Goal: Information Seeking & Learning: Learn about a topic

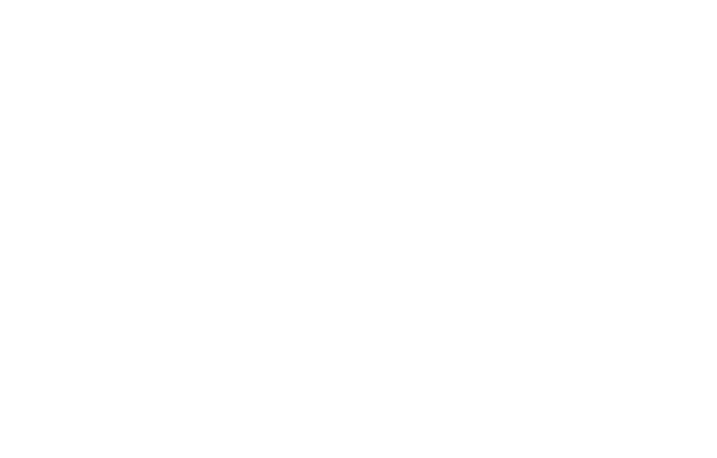
select select "******"
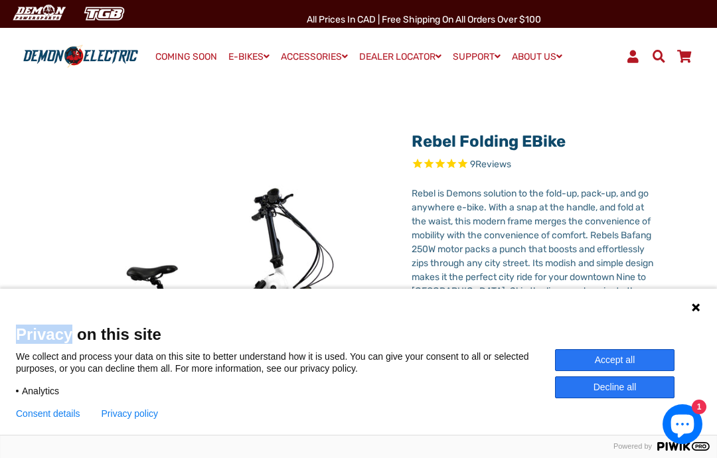
scroll to position [15, 0]
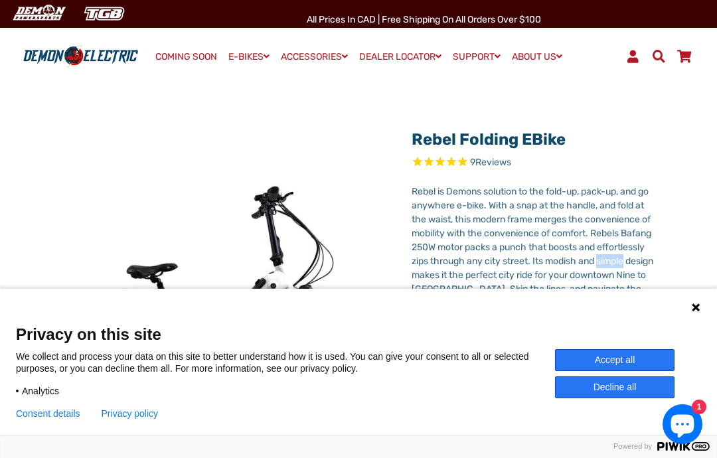
click at [683, 225] on div "Rebel Folding eBike 9 Reviews Next" at bounding box center [358, 432] width 677 height 623
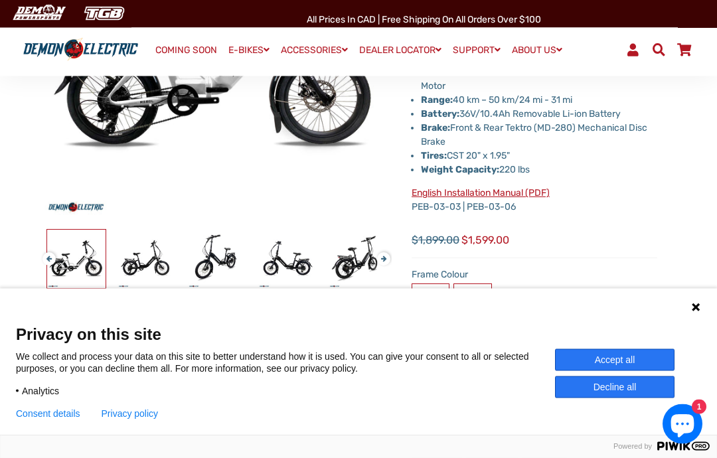
scroll to position [269, 0]
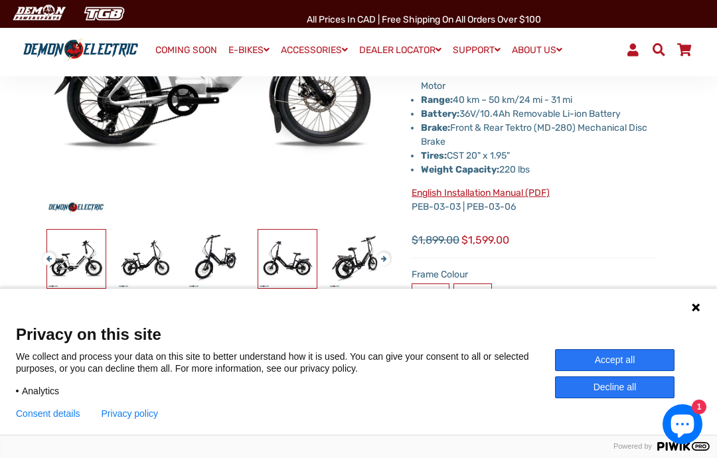
click at [295, 254] on img at bounding box center [287, 259] width 58 height 58
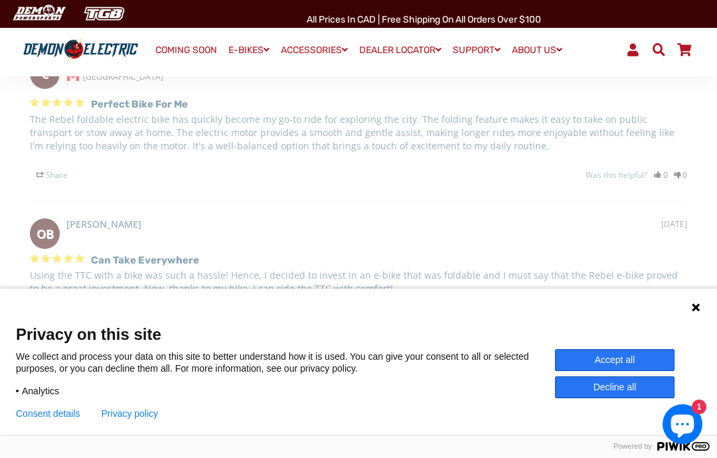
scroll to position [2582, 0]
click at [339, 138] on div "Perfect bike for me The Rebel foldable electric bike has quickly become my go-t…" at bounding box center [358, 138] width 657 height 88
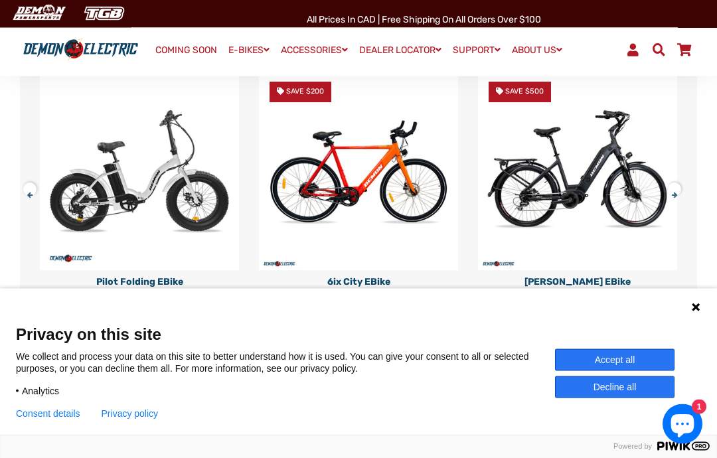
scroll to position [3137, 0]
click at [157, 165] on img at bounding box center [139, 170] width 199 height 199
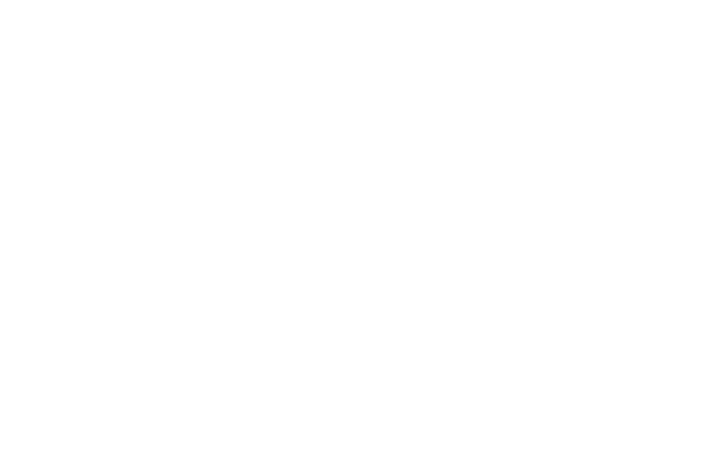
select select "******"
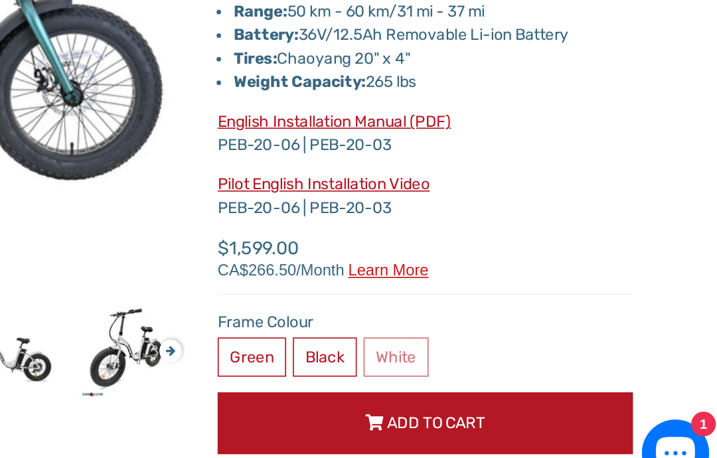
scroll to position [165, 0]
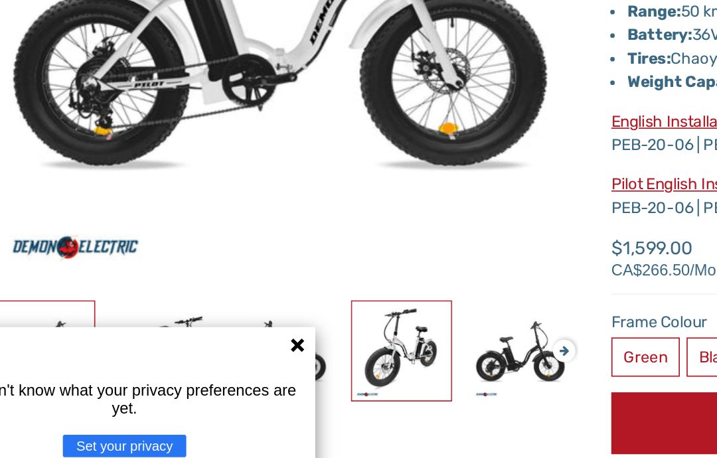
click at [258, 334] on img at bounding box center [287, 363] width 58 height 58
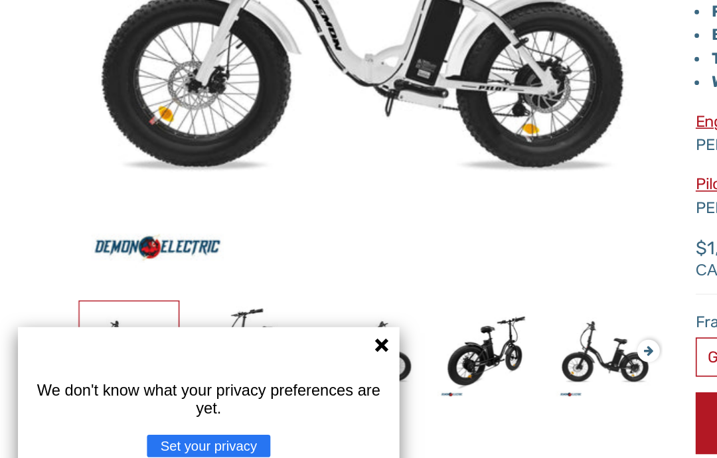
click at [226, 354] on icon at bounding box center [225, 359] width 11 height 11
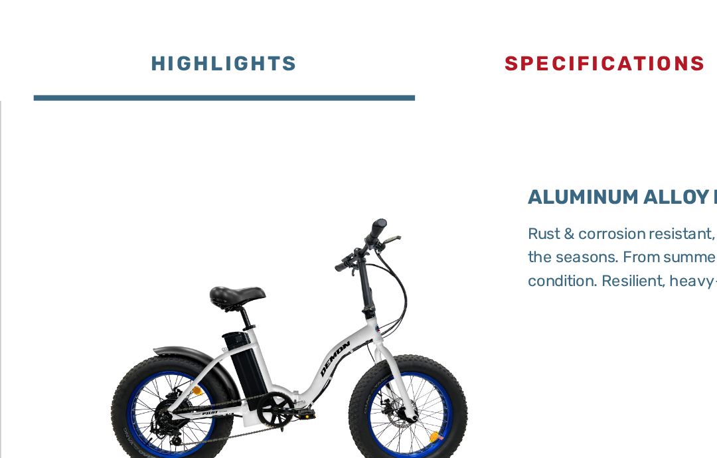
scroll to position [535, 0]
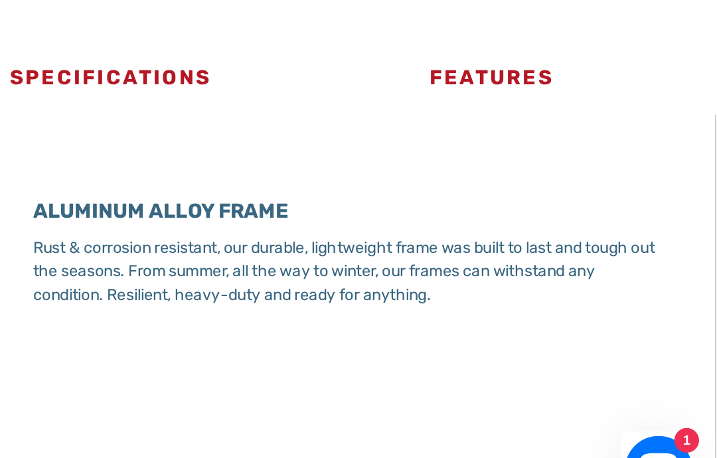
click at [671, 415] on icon "Chat window" at bounding box center [682, 426] width 23 height 23
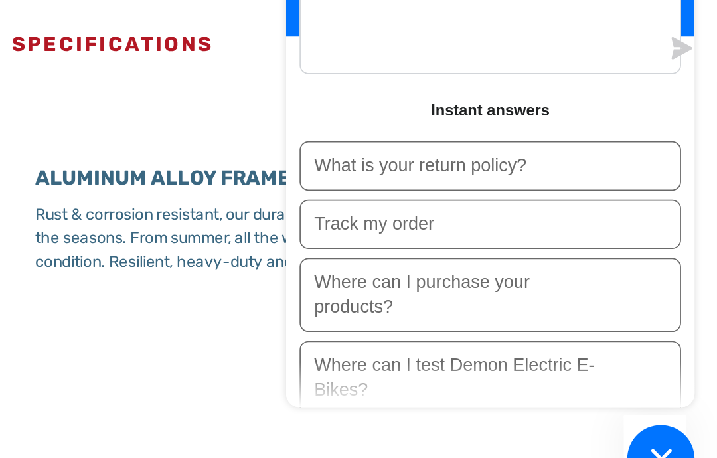
scroll to position [547, 0]
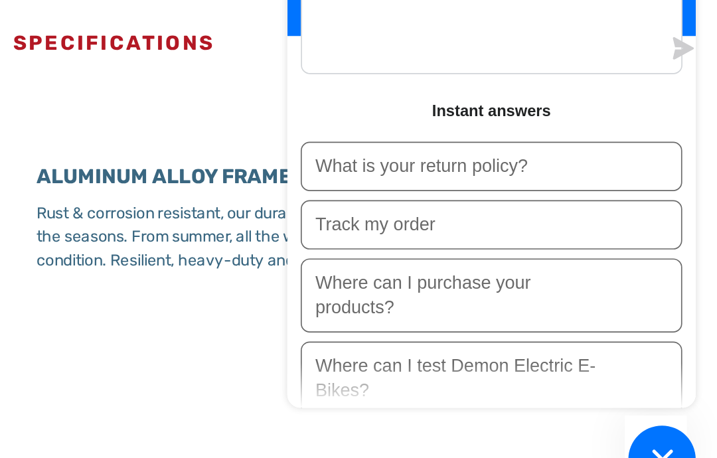
click at [477, 365] on p "Where can I test Demon Electric E-Bikes?" at bounding box center [560, 379] width 166 height 29
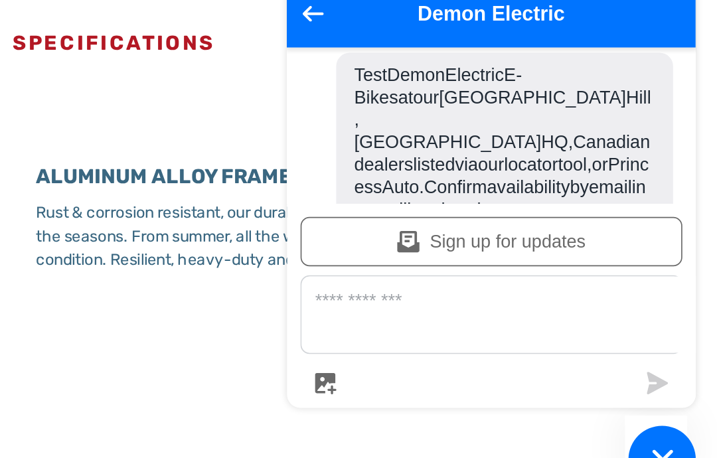
scroll to position [98, 0]
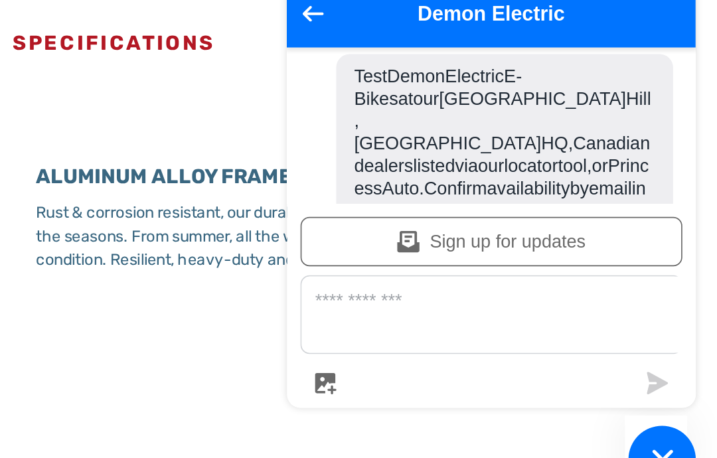
click at [460, 184] on ul "Today Where can I test Demon Electric E-Bikes? 6:59 PM Test Demon Electric E-Bi…" at bounding box center [581, 230] width 242 height 92
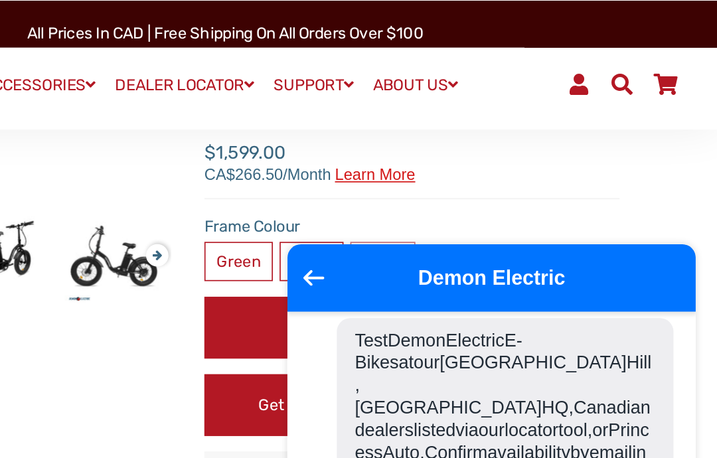
scroll to position [377, 0]
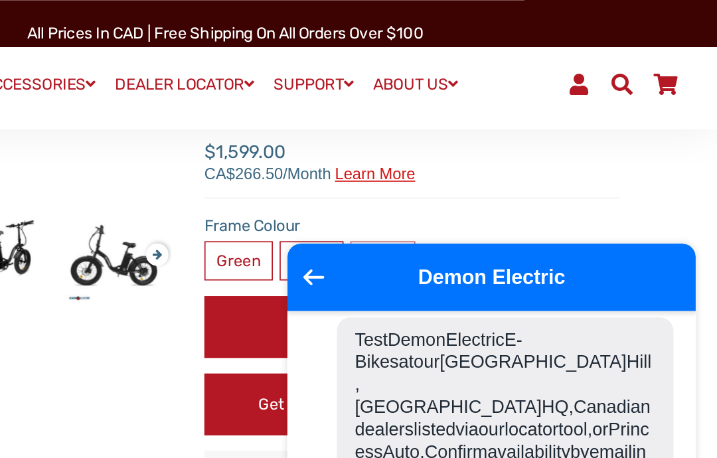
click at [487, 164] on h2 "Demon Electric" at bounding box center [581, 163] width 188 height 13
click at [470, 164] on icon "Go back to the main screen" at bounding box center [476, 163] width 13 height 9
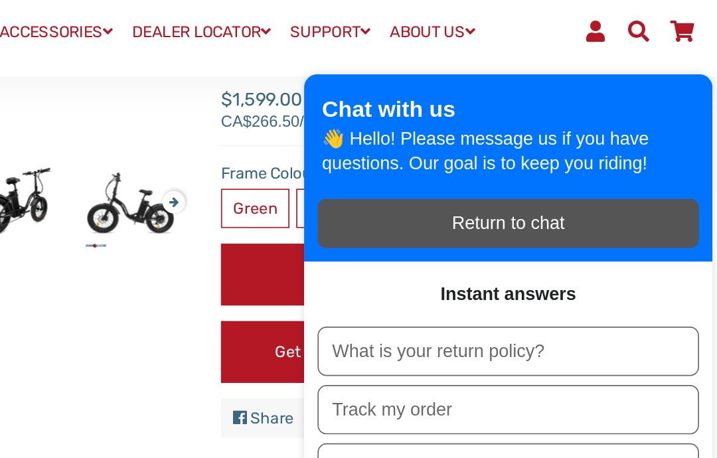
click at [468, 224] on button "What is your return policy?" at bounding box center [581, 238] width 226 height 29
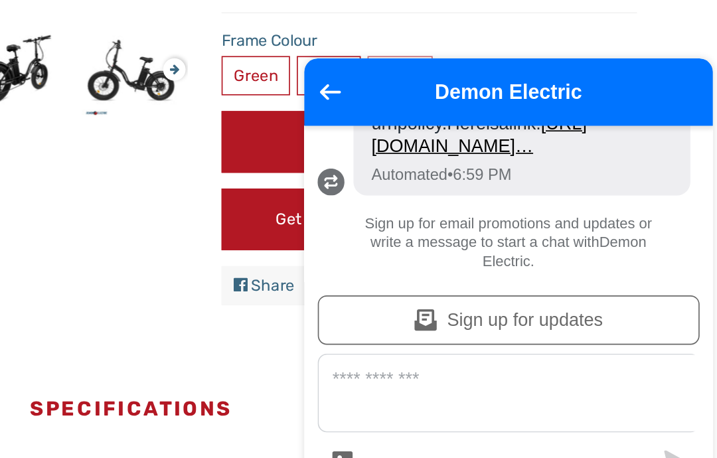
scroll to position [321, 0]
click at [460, 184] on ul "Today Where can I test Demon Electric E-Bikes? 6:59 PM Test Demon Electric E-Bi…" at bounding box center [581, 230] width 242 height 92
click at [487, 157] on h2 "Demon Electric" at bounding box center [581, 163] width 188 height 13
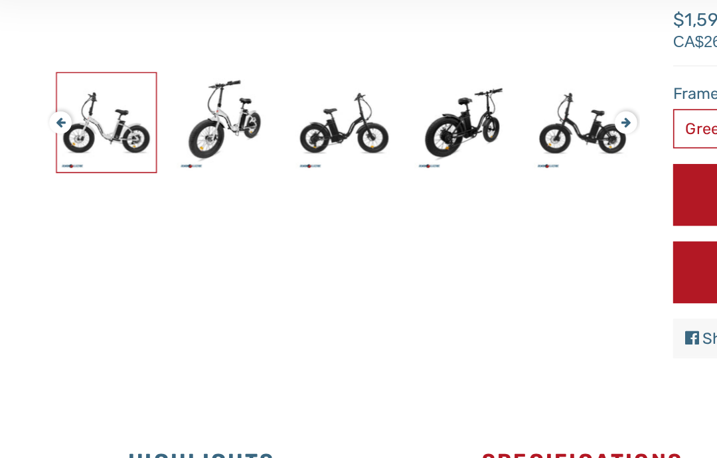
click at [42, 137] on button "Previous" at bounding box center [46, 144] width 8 height 15
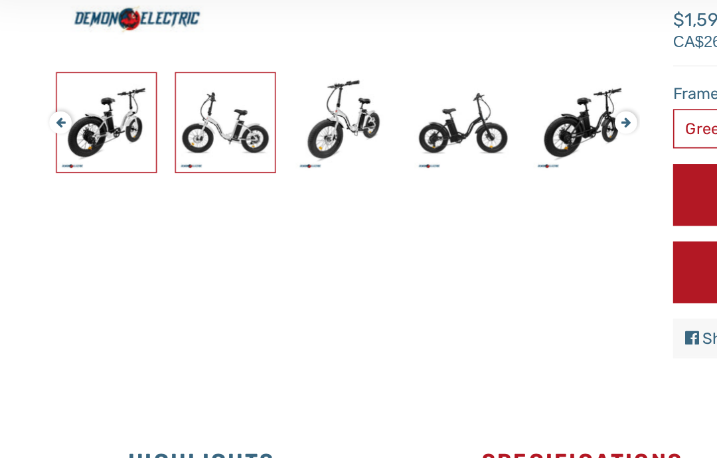
click at [139, 121] on img at bounding box center [146, 150] width 58 height 58
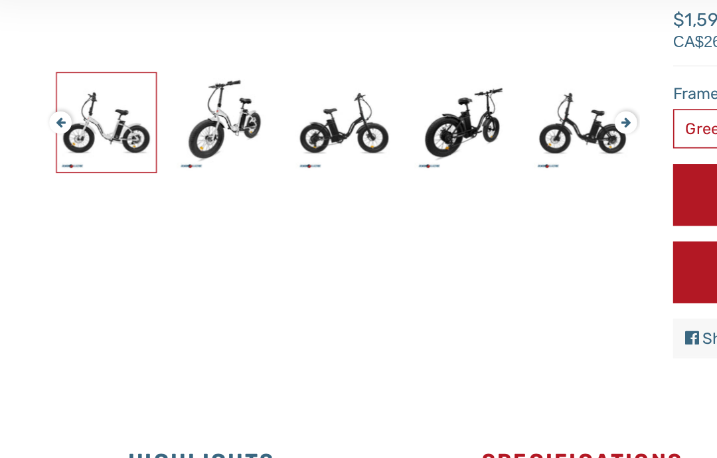
click at [64, 121] on img at bounding box center [76, 150] width 58 height 58
click at [355, 121] on img at bounding box center [357, 150] width 58 height 58
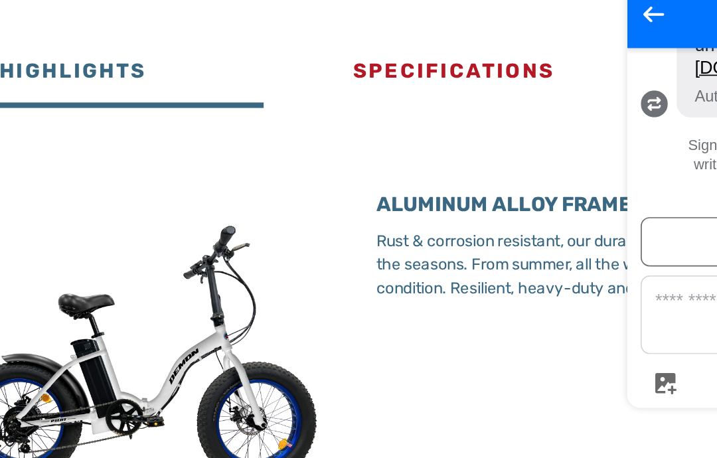
scroll to position [531, 0]
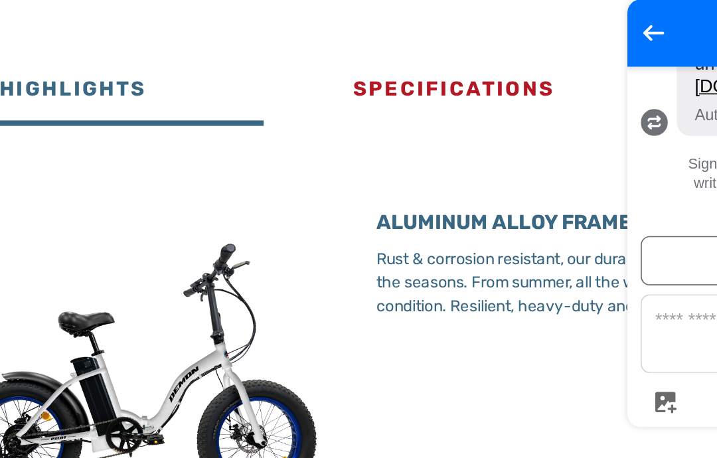
click at [470, 159] on icon "Go back to the main screen" at bounding box center [476, 163] width 13 height 9
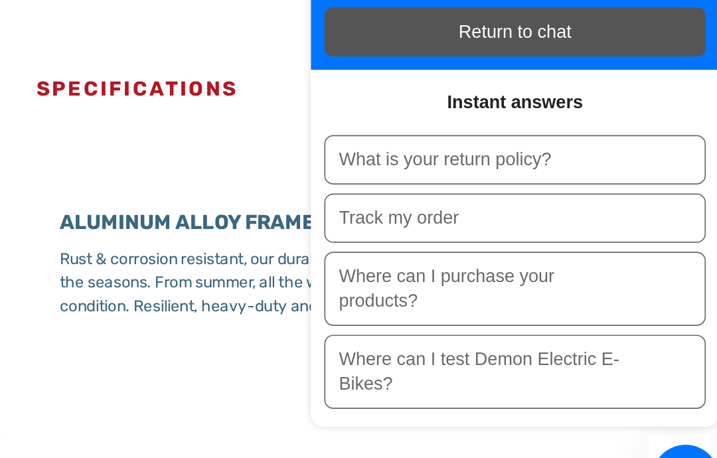
click at [662, 407] on button "Chat window" at bounding box center [682, 427] width 40 height 40
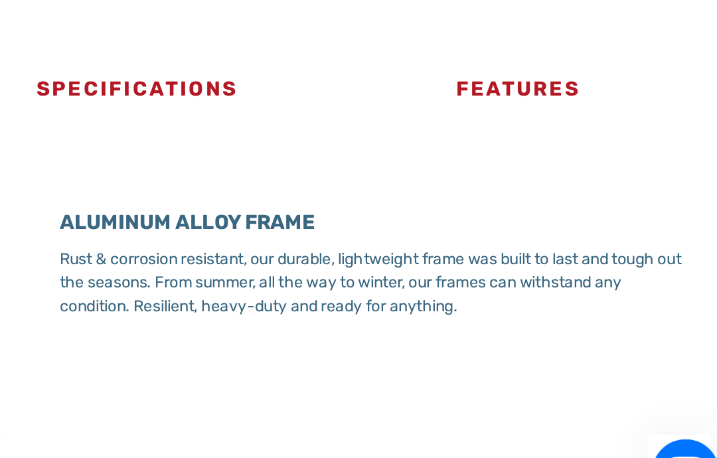
click at [671, 415] on icon "Chat window" at bounding box center [682, 426] width 23 height 23
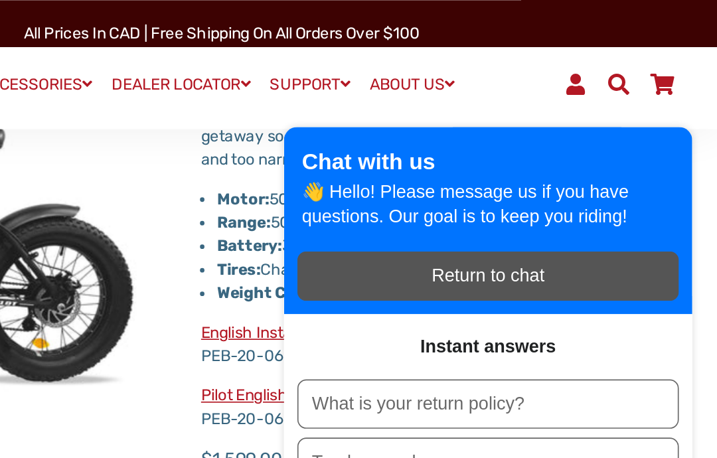
scroll to position [194, 0]
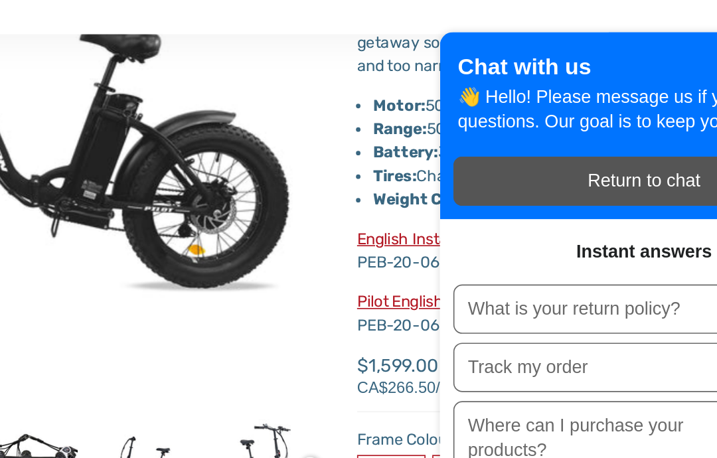
click at [411, 229] on link "Pilot English Installation Video" at bounding box center [473, 234] width 125 height 11
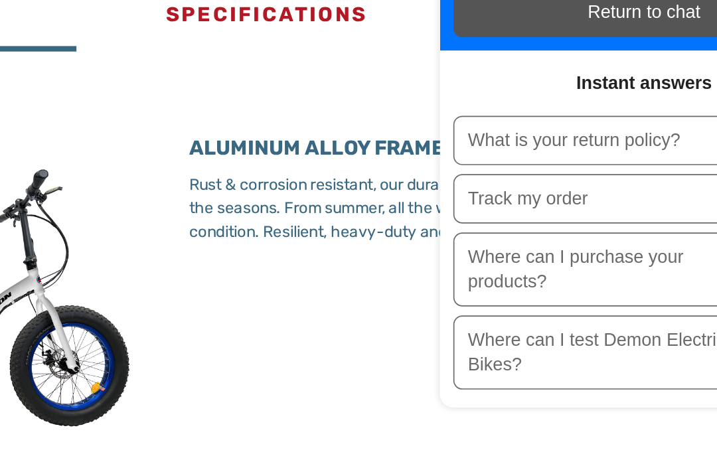
scroll to position [577, 0]
